Goal: Information Seeking & Learning: Find specific fact

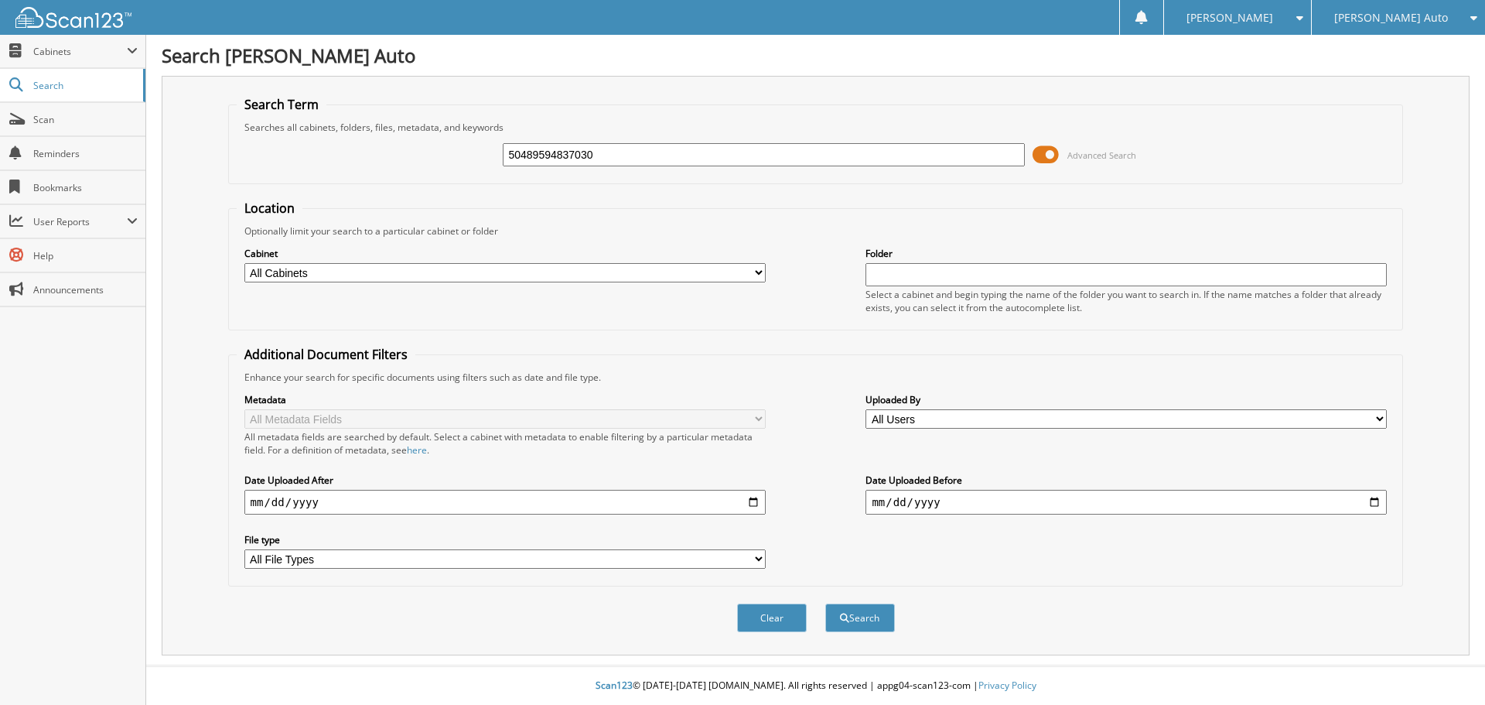
type input "50489594837030"
click at [825, 603] on button "Search" at bounding box center [860, 617] width 70 height 29
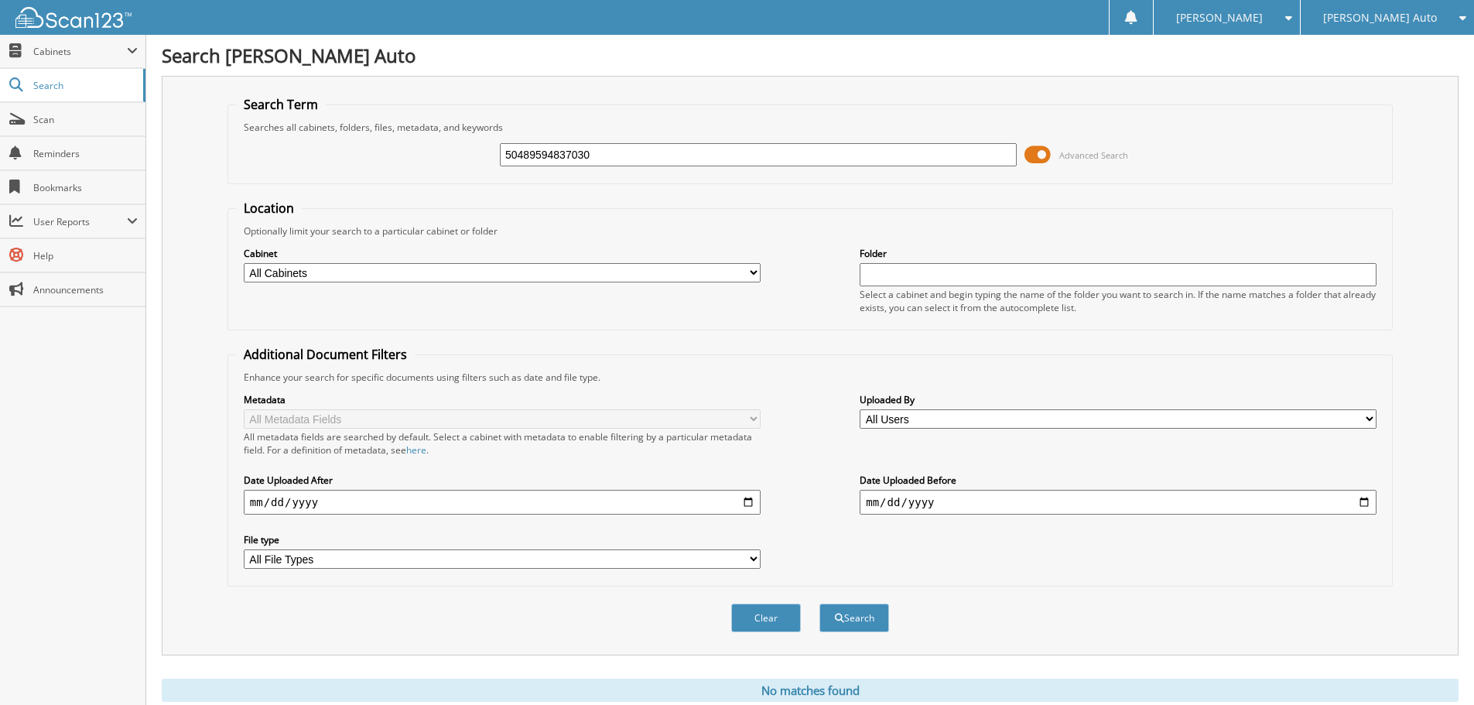
click at [1362, 19] on span "[PERSON_NAME] Auto" at bounding box center [1380, 17] width 114 height 9
click at [1385, 87] on link "[PERSON_NAME] Kia" at bounding box center [1386, 90] width 173 height 27
